Goal: Check status: Check status

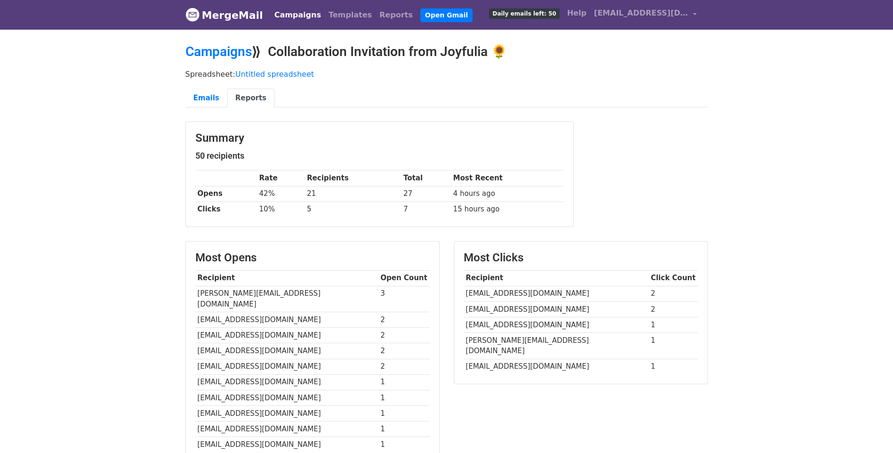
click at [784, 209] on body "MergeMail Campaigns Templates Reports Open Gmail Daily emails left: 50 Help joy…" at bounding box center [446, 304] width 893 height 608
drag, startPoint x: 272, startPoint y: 48, endPoint x: 555, endPoint y: 52, distance: 283.3
click at [555, 52] on h2 "Campaigns ⟫ Collaboration Invitation from Joyfulia 🌻" at bounding box center [446, 52] width 522 height 16
copy h2 "Collaboration Invitation from Joyfulia 🌻"
click at [677, 151] on div "Summary 50 recipients Rate Recipients Total Most Recent Opens 42% 21 27 4 hours…" at bounding box center [446, 178] width 536 height 115
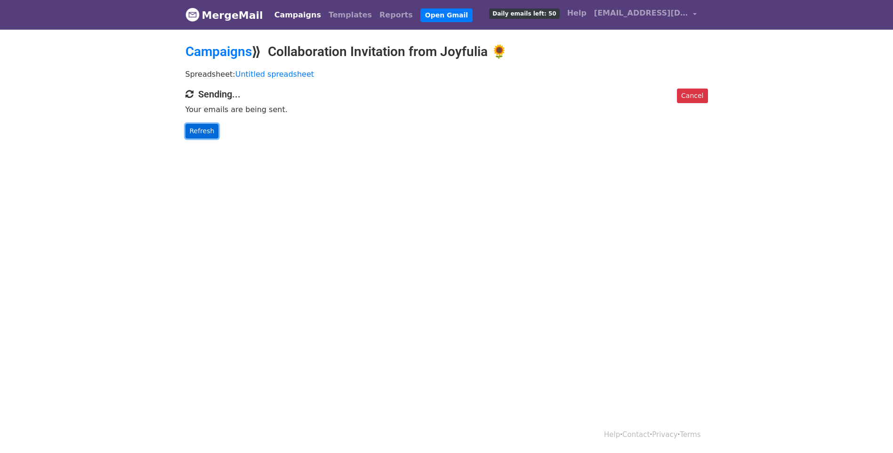
click at [196, 132] on link "Refresh" at bounding box center [201, 131] width 33 height 15
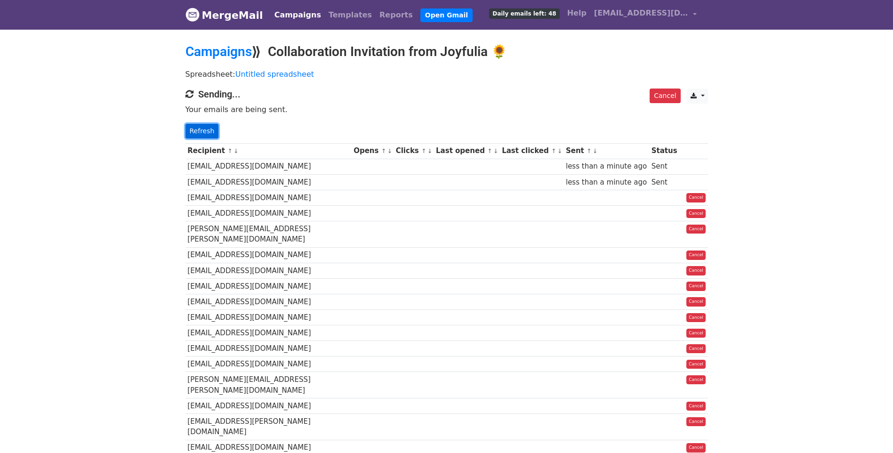
click at [208, 133] on link "Refresh" at bounding box center [201, 131] width 33 height 15
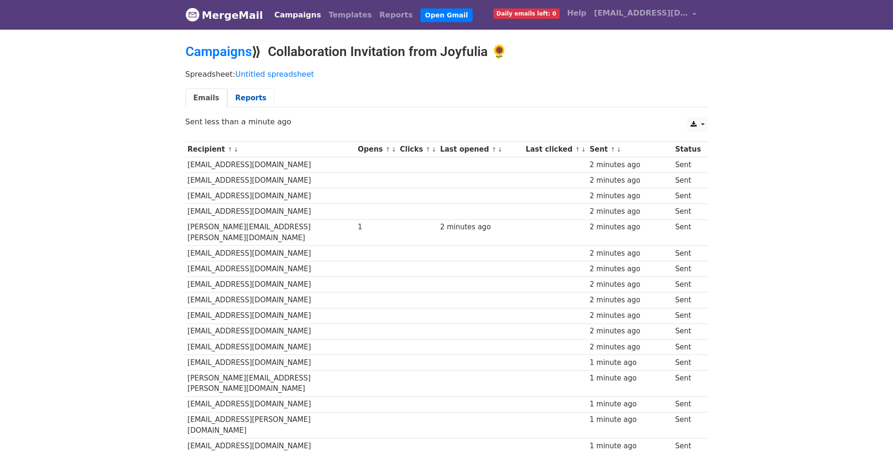
click at [247, 97] on link "Reports" at bounding box center [250, 97] width 47 height 19
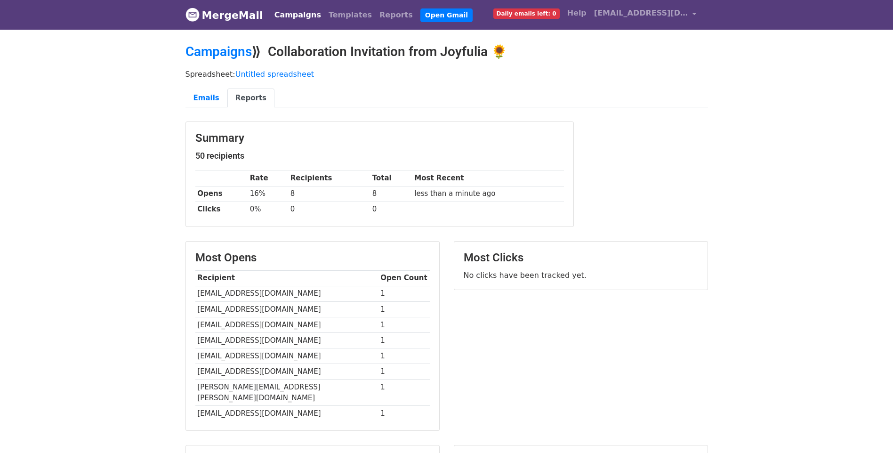
click at [141, 270] on body "MergeMail Campaigns Templates Reports Open Gmail Daily emails left: 0 Help [EMA…" at bounding box center [446, 270] width 893 height 541
click at [138, 267] on body "MergeMail Campaigns Templates Reports Open Gmail Daily emails left: 0 Help [EMA…" at bounding box center [446, 270] width 893 height 541
